Goal: Task Accomplishment & Management: Use online tool/utility

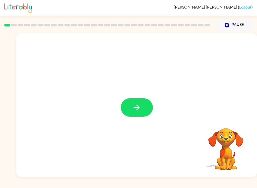
click at [132, 105] on icon "button" at bounding box center [136, 107] width 9 height 9
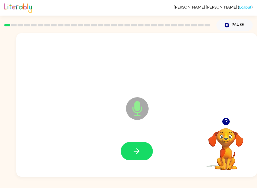
click at [235, 20] on button "Pause Pause" at bounding box center [235, 25] width 36 height 12
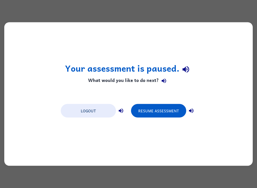
click at [174, 111] on button "Resume Assessment" at bounding box center [158, 111] width 55 height 14
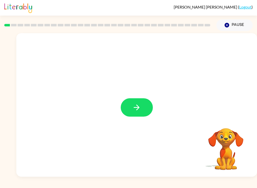
click at [141, 104] on button "button" at bounding box center [137, 107] width 32 height 18
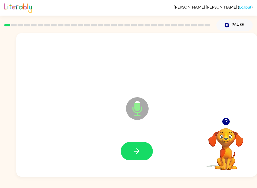
click at [128, 146] on button "button" at bounding box center [137, 151] width 32 height 18
click at [146, 160] on button "button" at bounding box center [137, 151] width 32 height 18
click at [147, 158] on button "button" at bounding box center [137, 151] width 32 height 18
click at [141, 156] on button "button" at bounding box center [137, 151] width 32 height 18
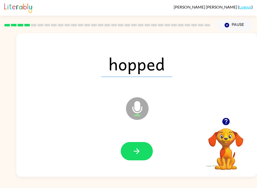
click at [144, 154] on button "button" at bounding box center [137, 151] width 32 height 18
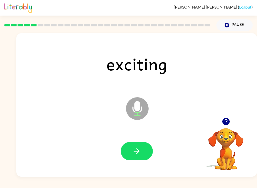
click at [147, 152] on button "button" at bounding box center [137, 151] width 32 height 18
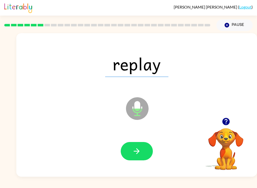
click at [145, 151] on button "button" at bounding box center [137, 151] width 32 height 18
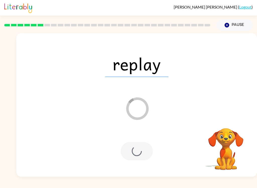
click at [137, 150] on div at bounding box center [137, 151] width 32 height 18
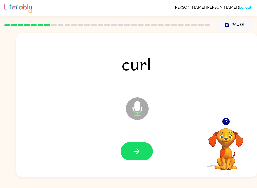
click at [151, 154] on button "button" at bounding box center [137, 151] width 32 height 18
click at [139, 151] on icon "button" at bounding box center [137, 151] width 6 height 6
click at [138, 155] on icon "button" at bounding box center [136, 151] width 9 height 9
click at [127, 157] on button "button" at bounding box center [137, 151] width 32 height 18
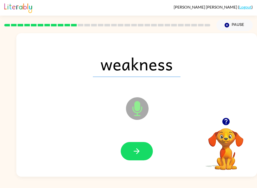
click at [144, 159] on button "button" at bounding box center [137, 151] width 32 height 18
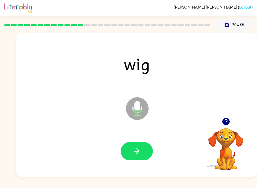
click at [145, 153] on button "button" at bounding box center [137, 151] width 32 height 18
click at [139, 157] on button "button" at bounding box center [137, 151] width 32 height 18
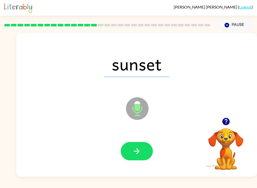
click at [142, 160] on button "button" at bounding box center [137, 151] width 32 height 18
click at [137, 153] on icon "button" at bounding box center [136, 151] width 9 height 9
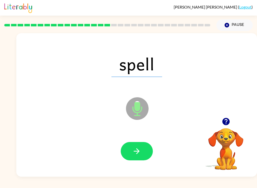
click at [137, 160] on button "button" at bounding box center [137, 151] width 32 height 18
click at [140, 149] on icon "button" at bounding box center [136, 151] width 9 height 9
click at [142, 154] on button "button" at bounding box center [137, 151] width 32 height 18
click at [138, 156] on icon "button" at bounding box center [136, 151] width 9 height 9
click at [150, 158] on button "button" at bounding box center [137, 151] width 32 height 18
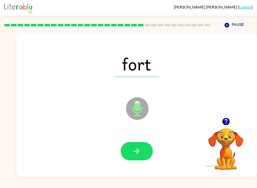
click at [142, 155] on button "button" at bounding box center [137, 151] width 32 height 18
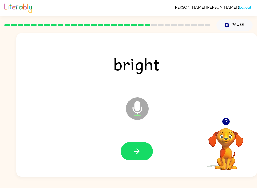
click at [148, 165] on div at bounding box center [136, 151] width 231 height 41
click at [137, 157] on button "button" at bounding box center [137, 151] width 32 height 18
click at [138, 154] on icon "button" at bounding box center [136, 151] width 9 height 9
click at [139, 150] on icon "button" at bounding box center [136, 151] width 9 height 9
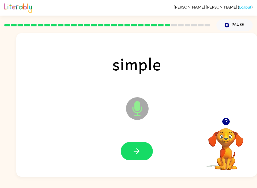
click at [141, 156] on icon "button" at bounding box center [136, 151] width 9 height 9
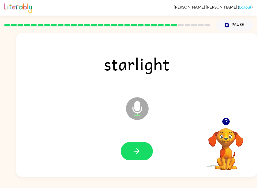
click at [135, 157] on button "button" at bounding box center [137, 151] width 32 height 18
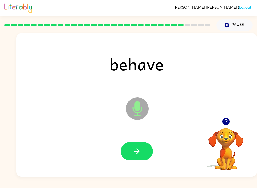
click at [140, 156] on icon "button" at bounding box center [136, 151] width 9 height 9
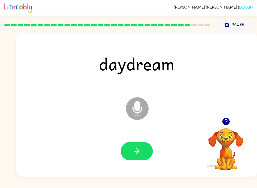
click at [138, 152] on icon "button" at bounding box center [136, 151] width 9 height 9
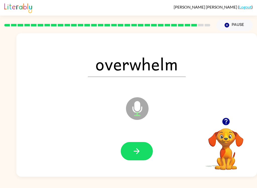
click at [145, 155] on button "button" at bounding box center [137, 151] width 32 height 18
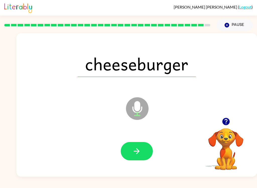
click at [140, 150] on icon "button" at bounding box center [136, 151] width 9 height 9
